Goal: Task Accomplishment & Management: Manage account settings

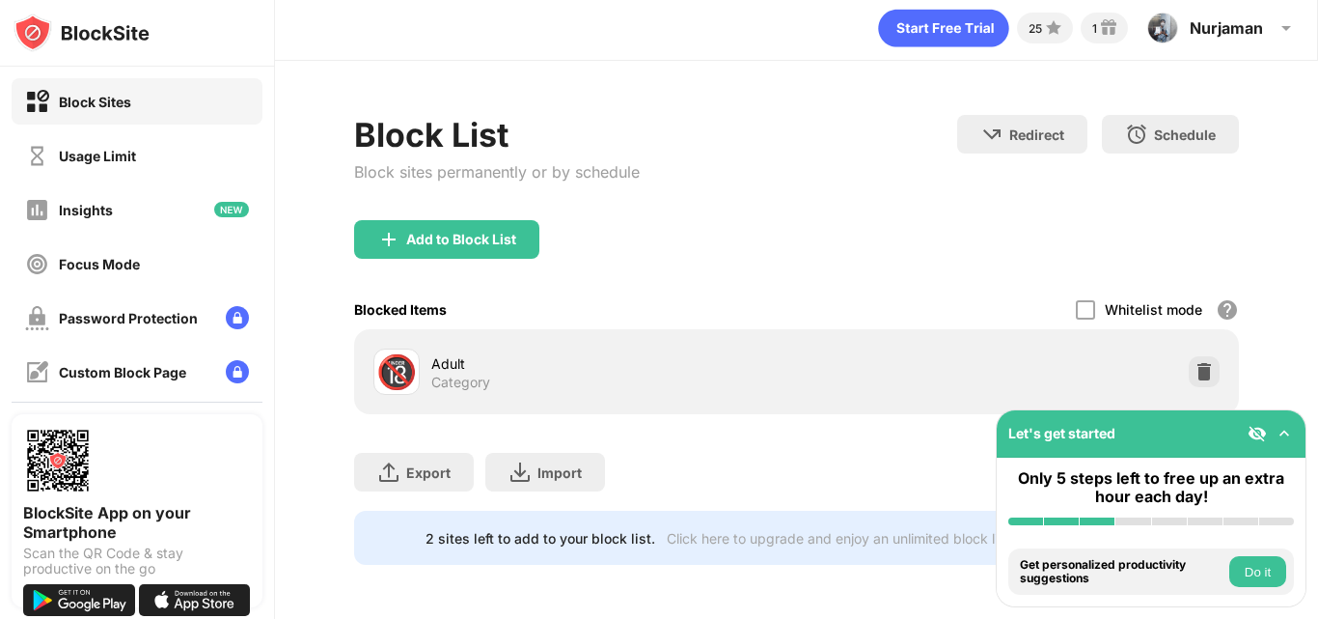
scroll to position [20, 0]
click at [1195, 362] on img at bounding box center [1204, 371] width 19 height 19
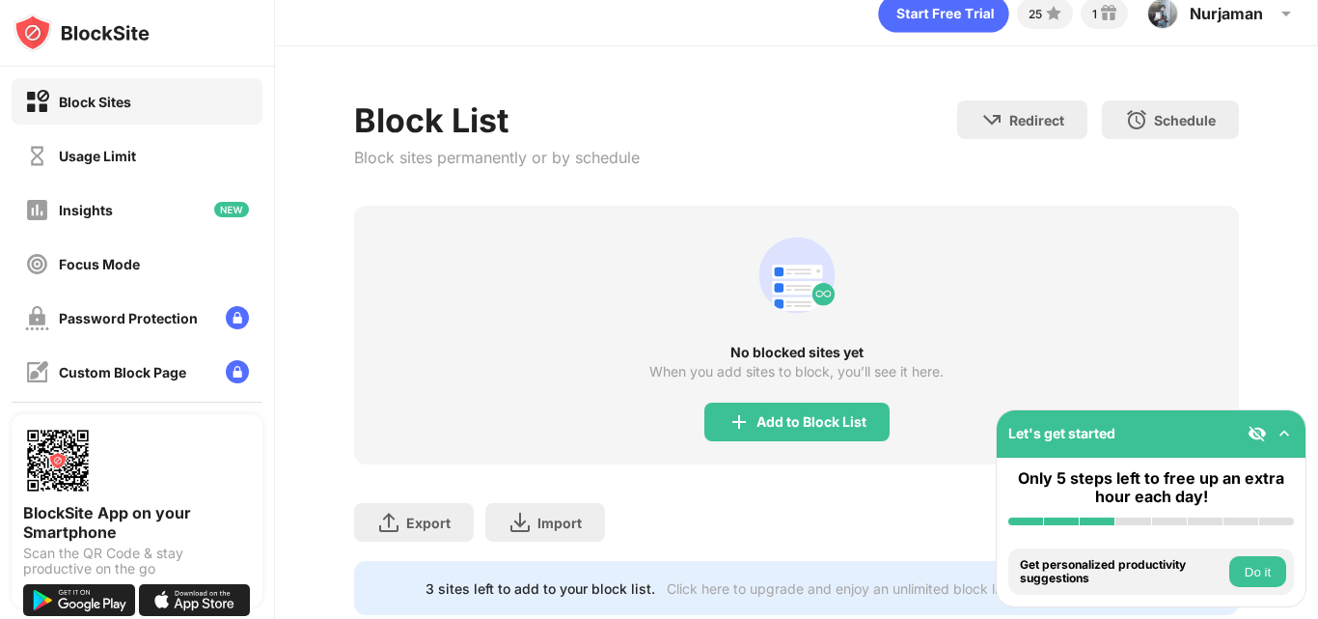
click at [847, 426] on div "Add to Block List" at bounding box center [797, 421] width 185 height 39
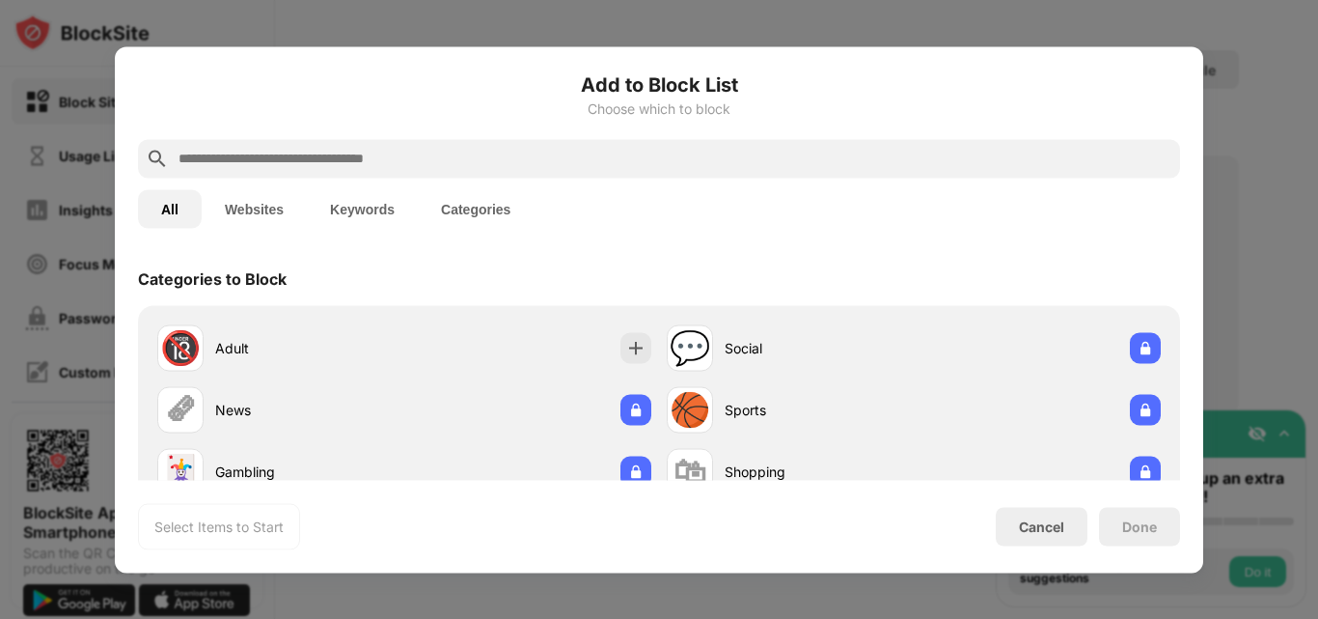
click at [452, 153] on input "text" at bounding box center [675, 158] width 996 height 23
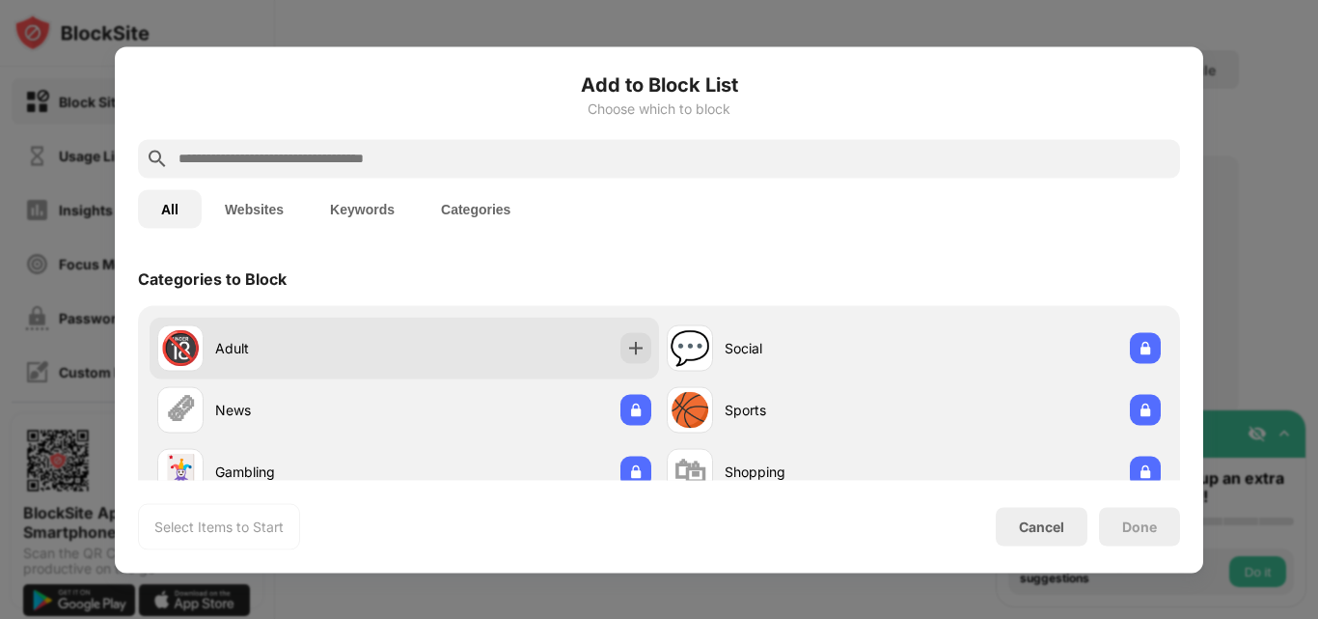
click at [211, 347] on div "🔞 Adult" at bounding box center [280, 347] width 247 height 46
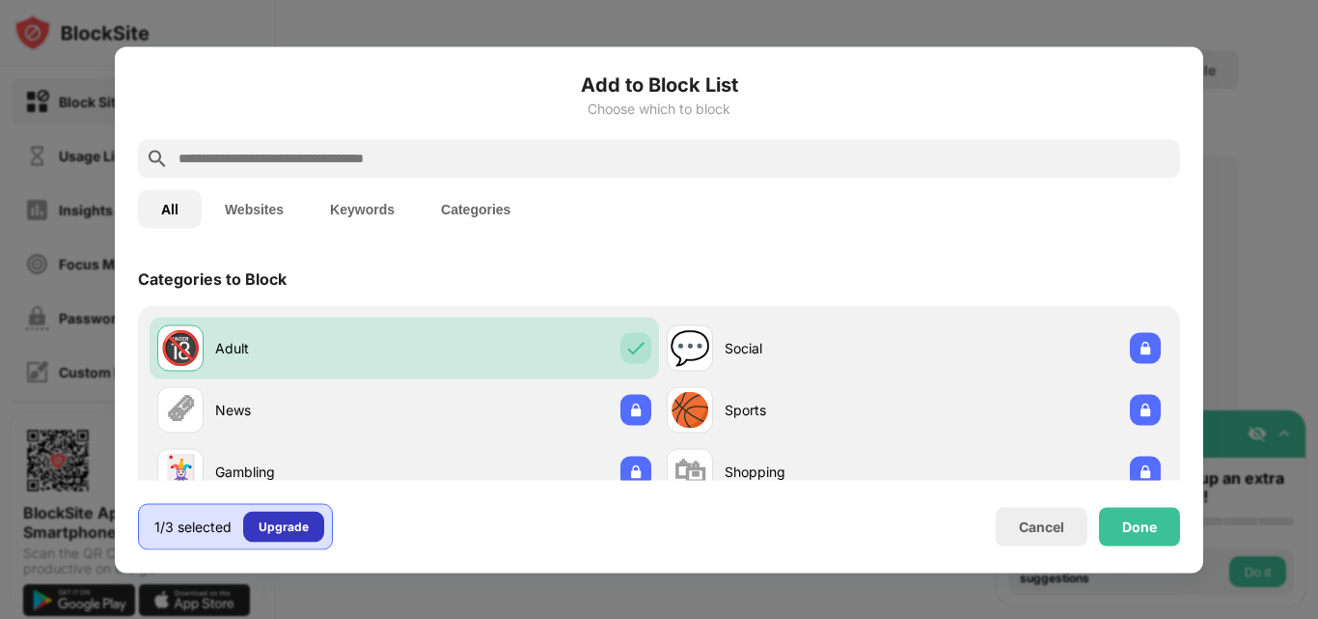
click at [297, 534] on div "Upgrade" at bounding box center [284, 525] width 50 height 19
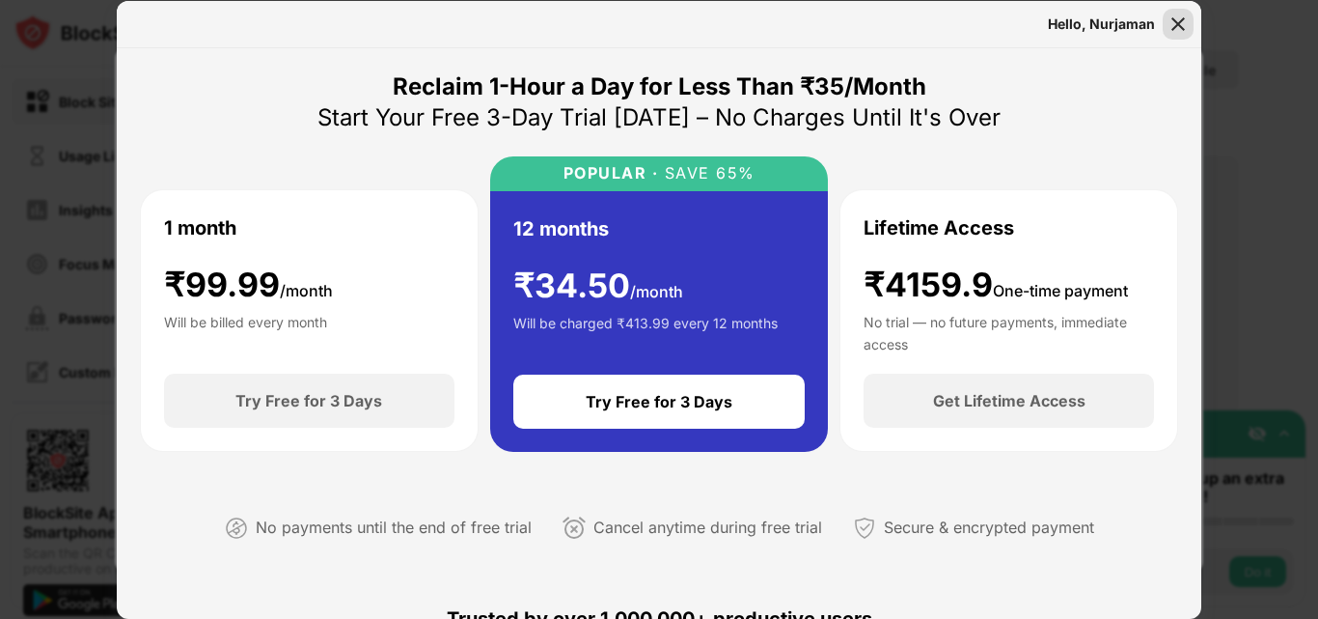
click at [1181, 20] on img at bounding box center [1178, 23] width 19 height 19
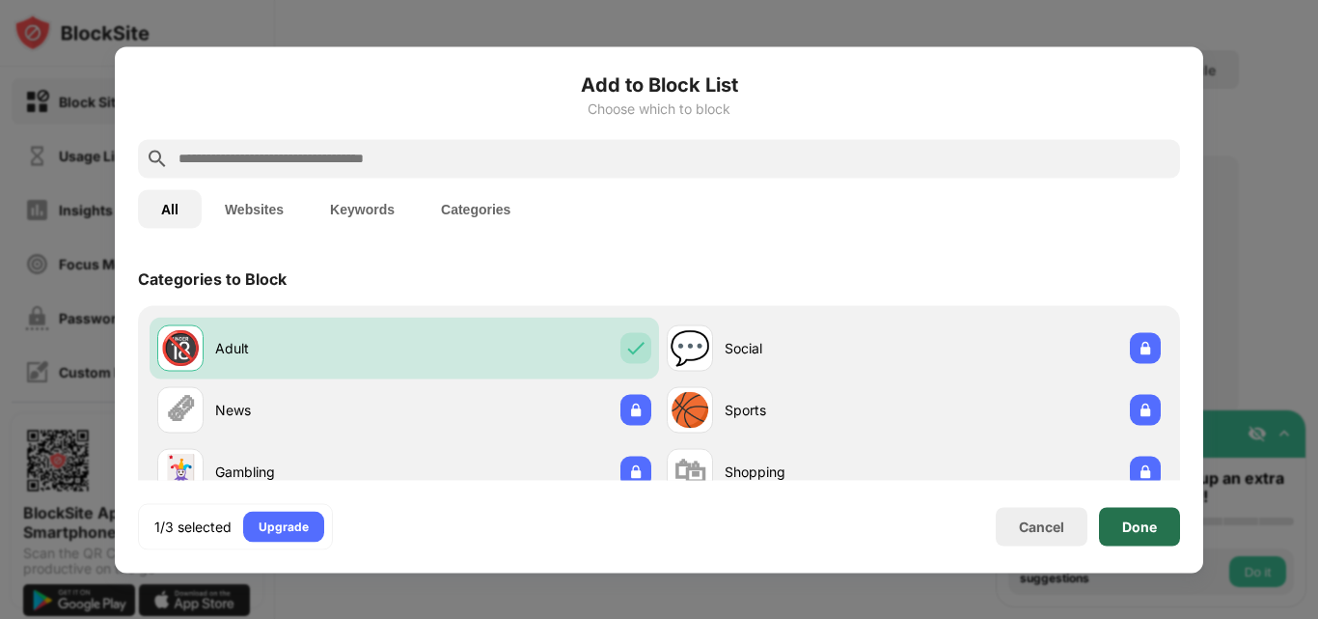
click at [1159, 531] on div "Done" at bounding box center [1139, 526] width 81 height 39
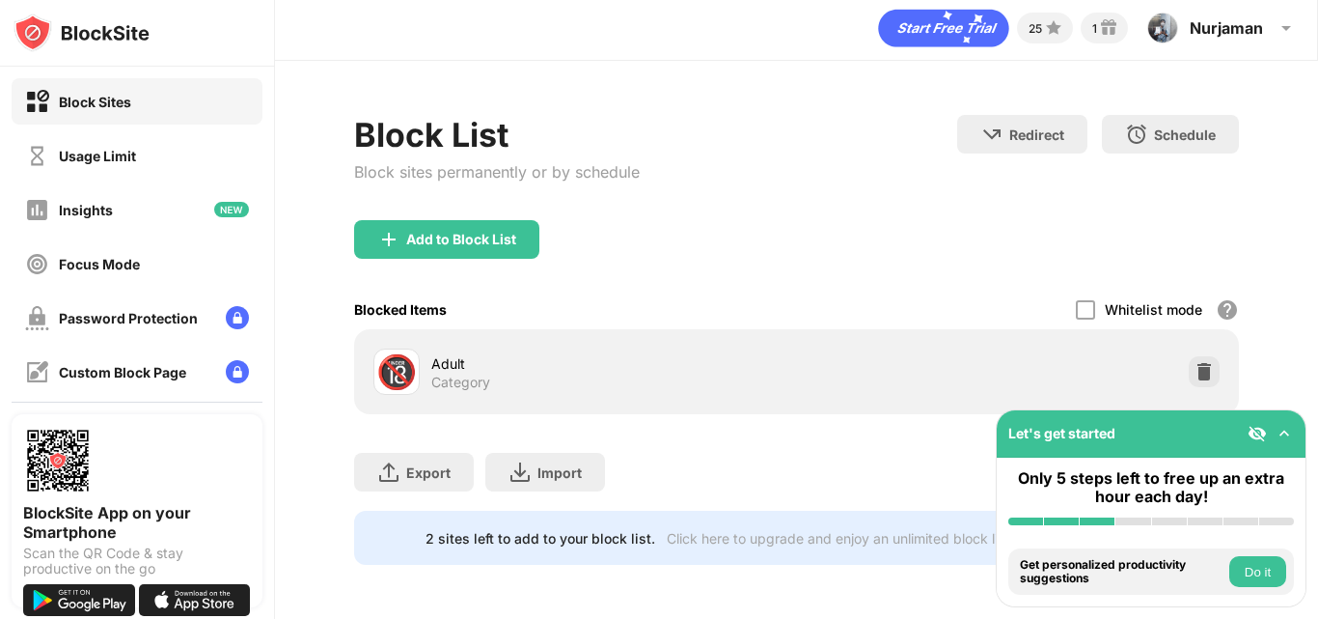
scroll to position [20, 0]
click at [1266, 569] on button "Do it" at bounding box center [1258, 571] width 57 height 31
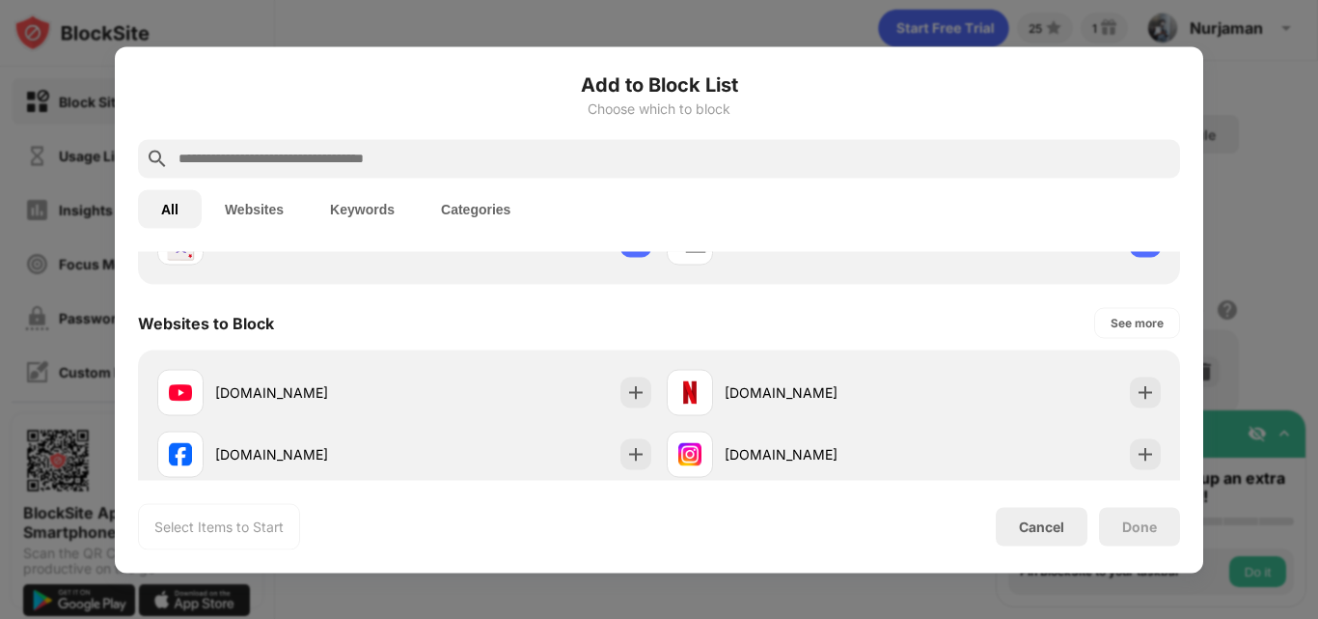
scroll to position [290, 0]
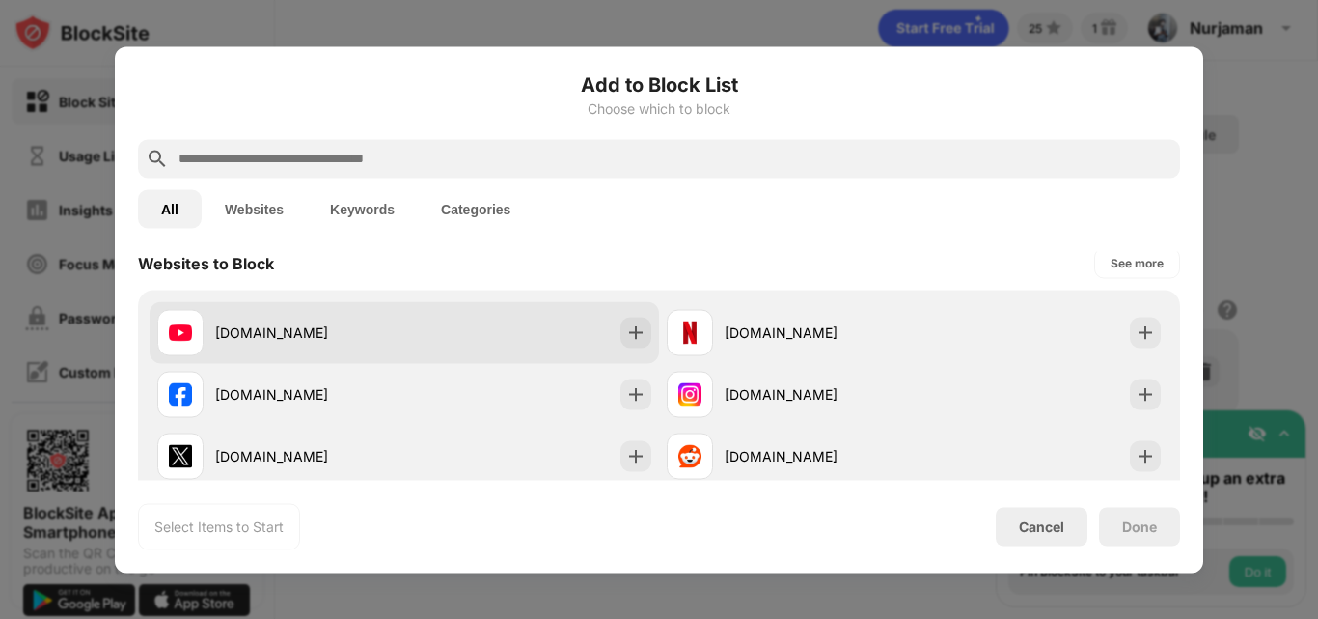
click at [372, 330] on div "youtube.com" at bounding box center [309, 332] width 189 height 20
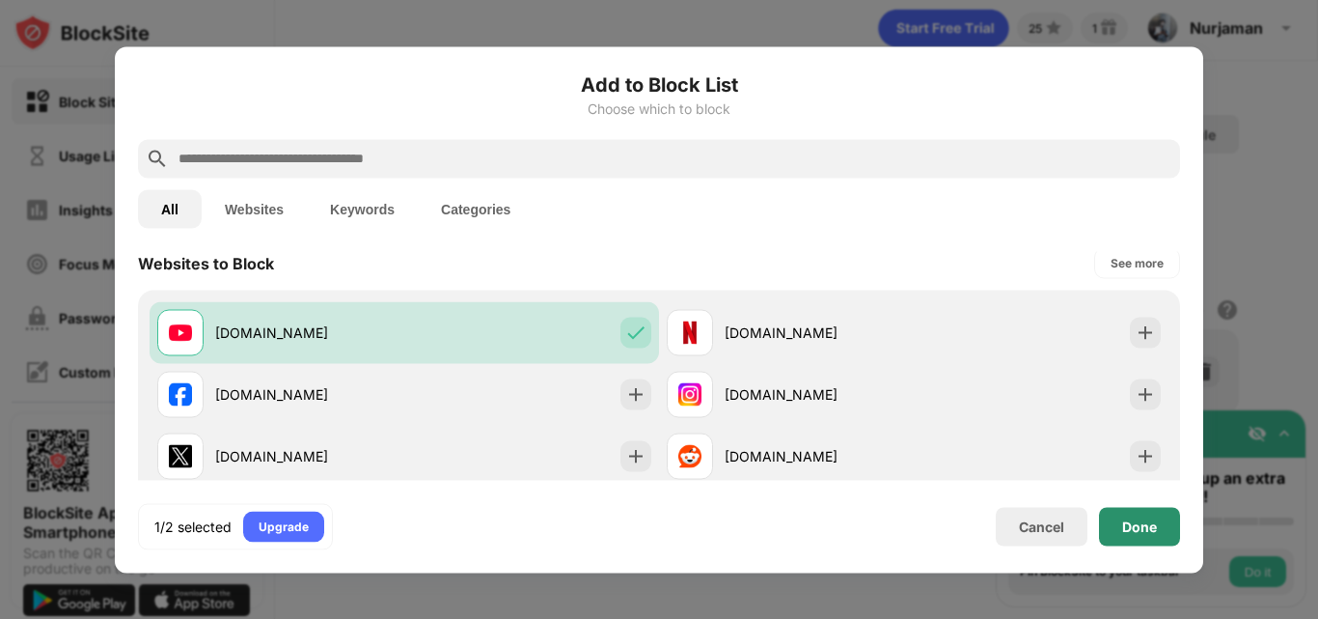
click at [1149, 524] on div "Done" at bounding box center [1140, 525] width 35 height 15
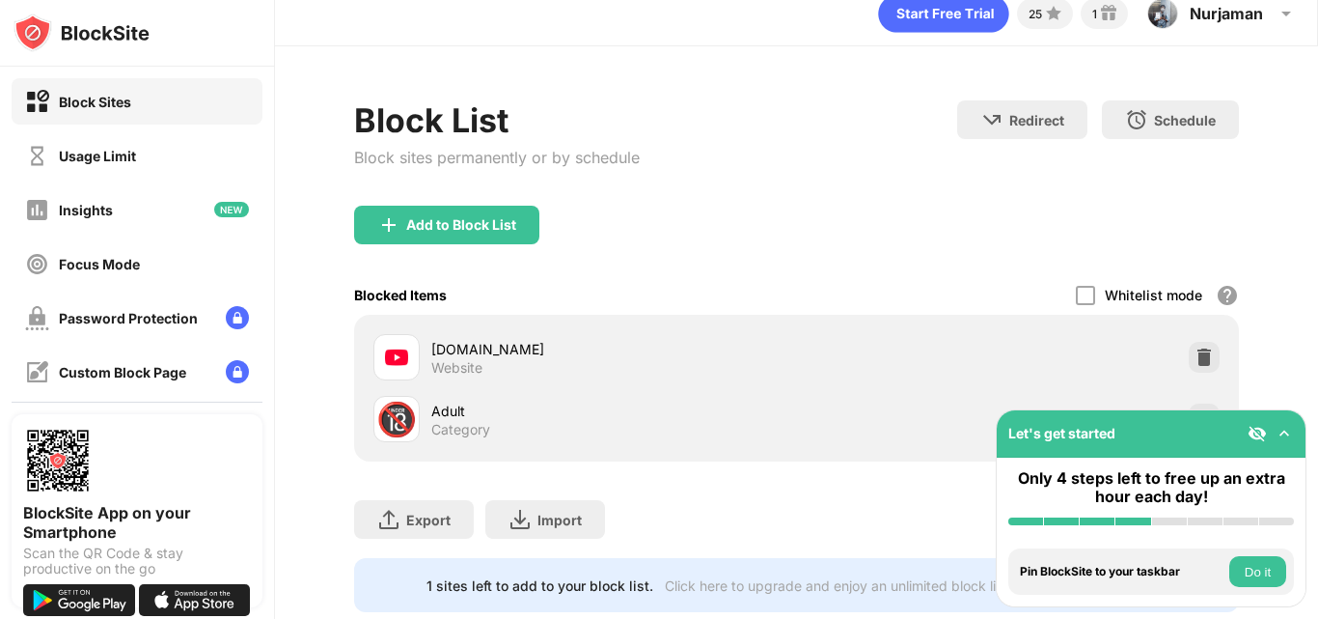
scroll to position [82, 0]
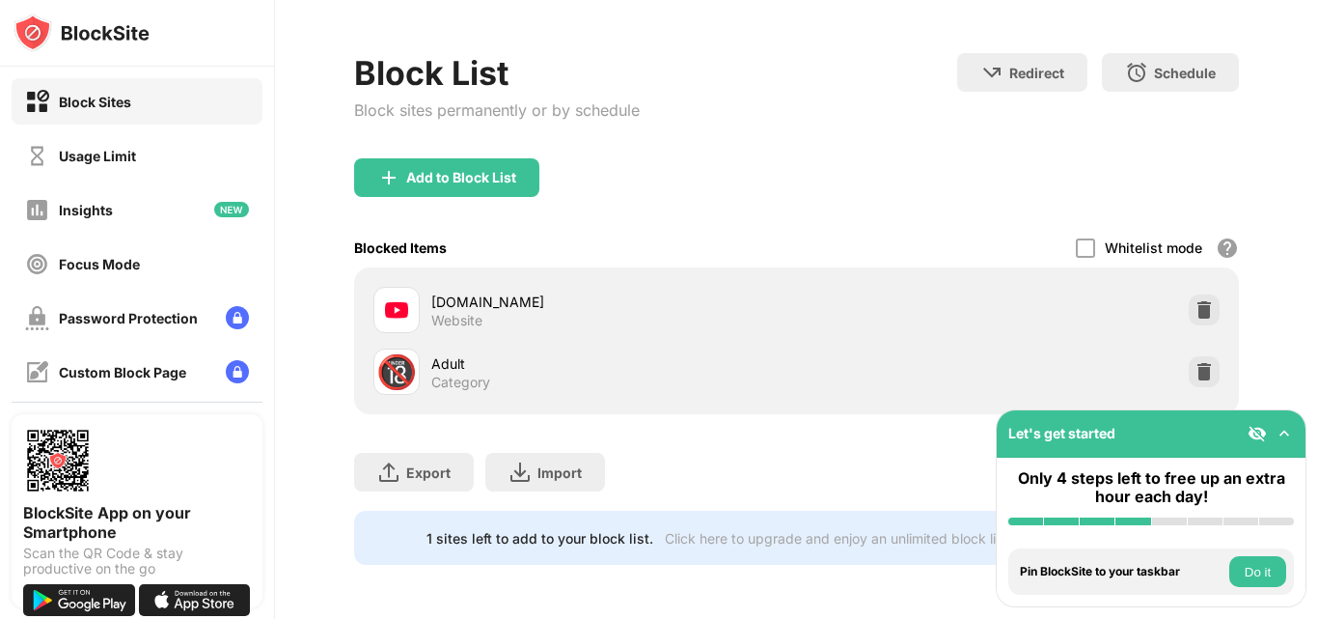
click at [1253, 573] on button "Do it" at bounding box center [1258, 571] width 57 height 31
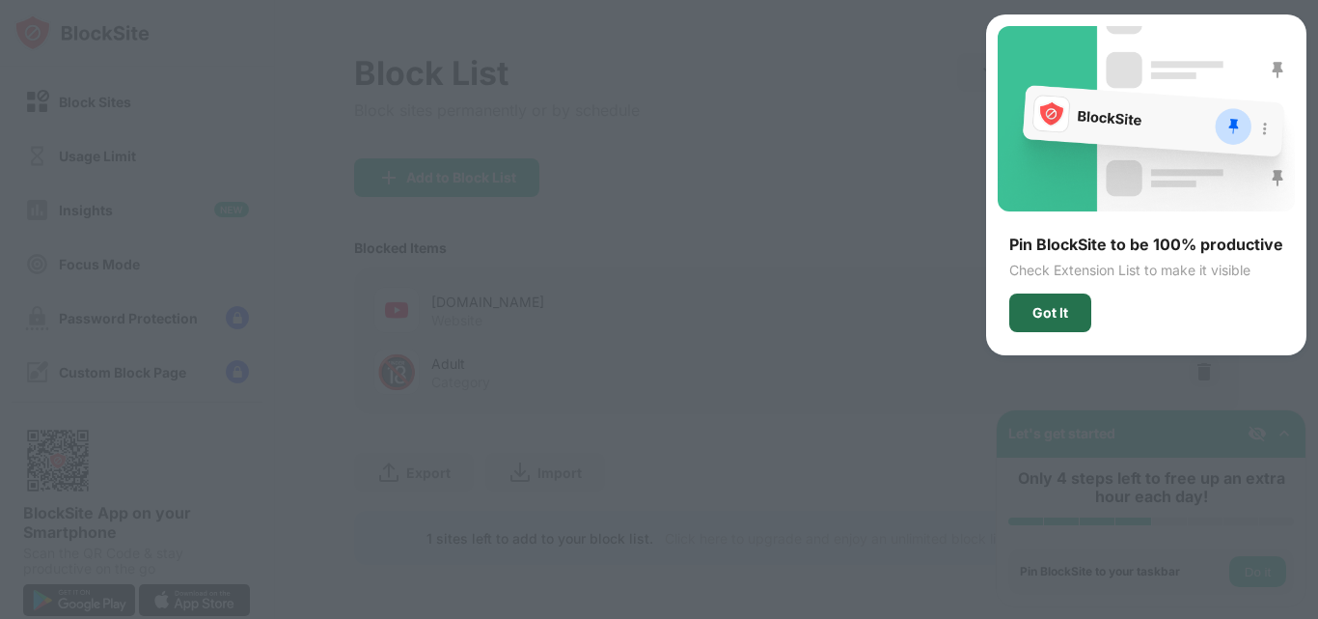
click at [1060, 314] on div "Got It" at bounding box center [1051, 312] width 36 height 15
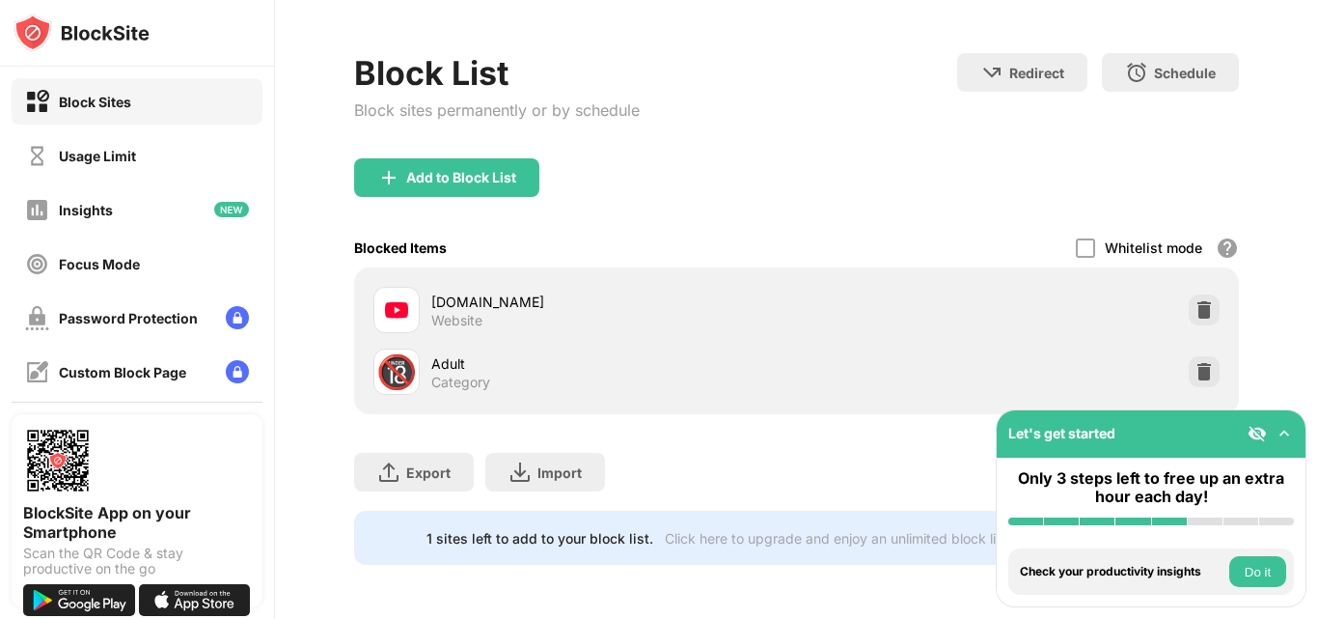
click at [1265, 566] on button "Do it" at bounding box center [1258, 571] width 57 height 31
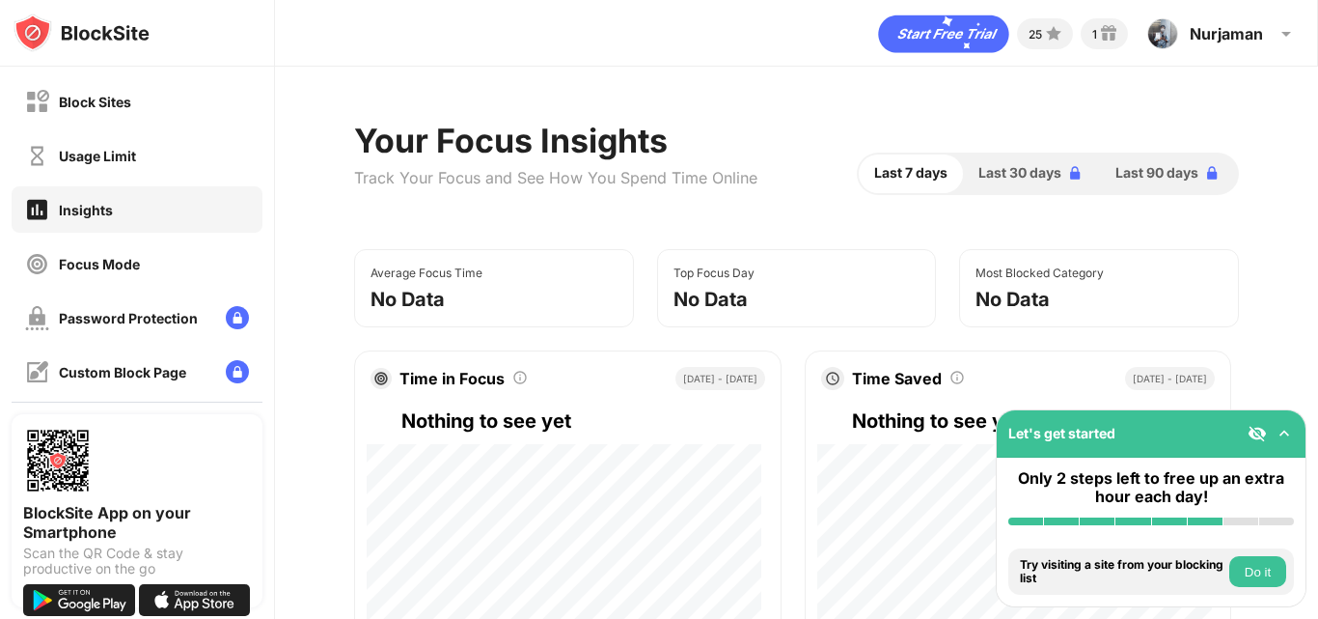
click at [1261, 575] on button "Do it" at bounding box center [1258, 571] width 57 height 31
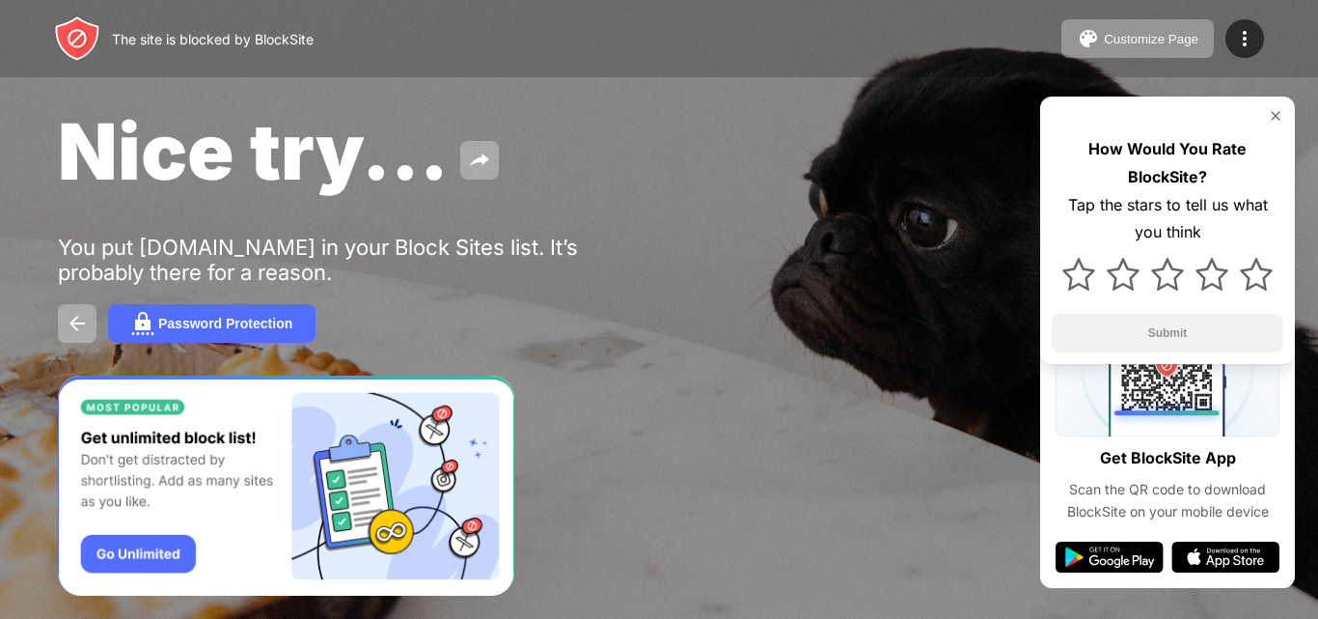
click at [1276, 109] on img at bounding box center [1275, 115] width 15 height 15
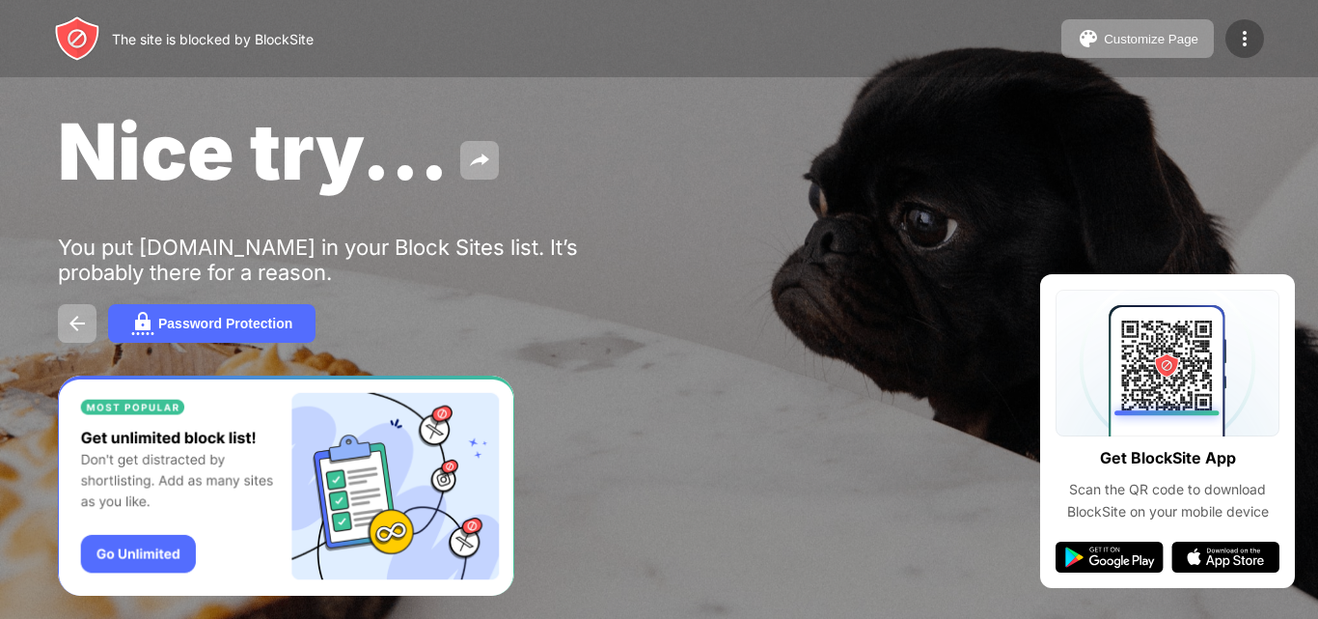
click at [1243, 27] on img at bounding box center [1245, 38] width 23 height 23
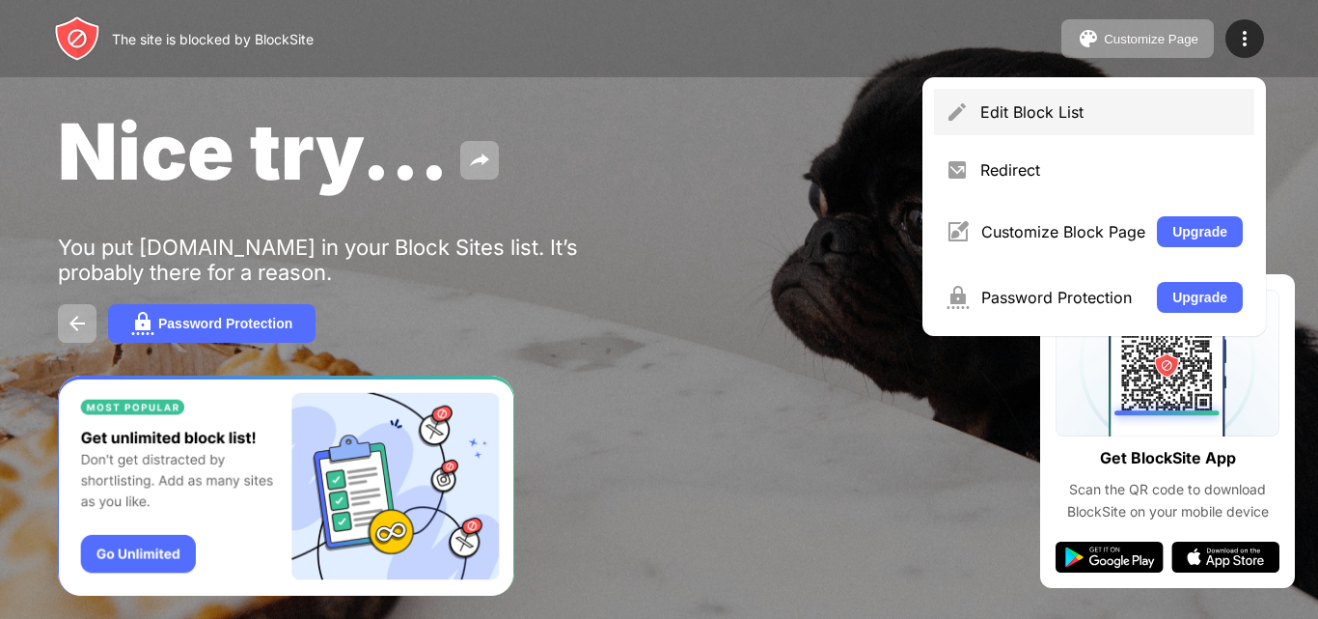
click at [1210, 110] on div "Edit Block List" at bounding box center [1112, 111] width 263 height 19
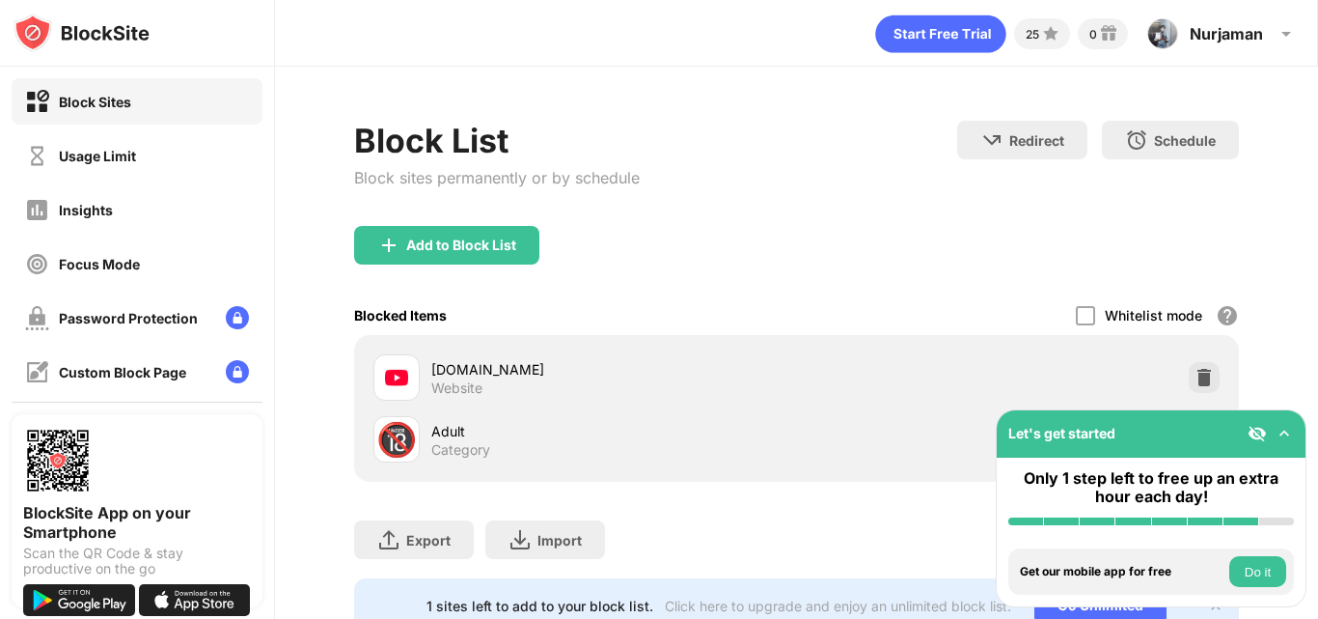
scroll to position [82, 0]
